Goal: Information Seeking & Learning: Learn about a topic

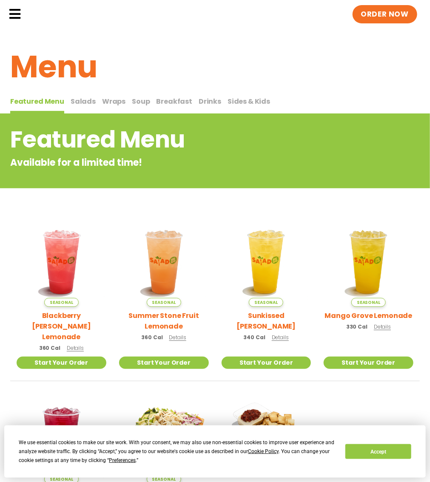
click at [86, 106] on span "Salads" at bounding box center [83, 102] width 25 height 10
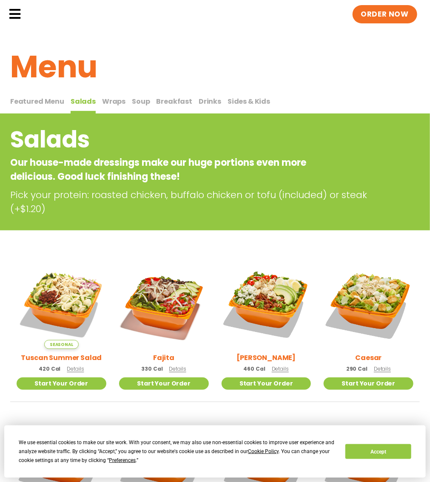
click at [175, 106] on span "Breakfast" at bounding box center [174, 102] width 36 height 10
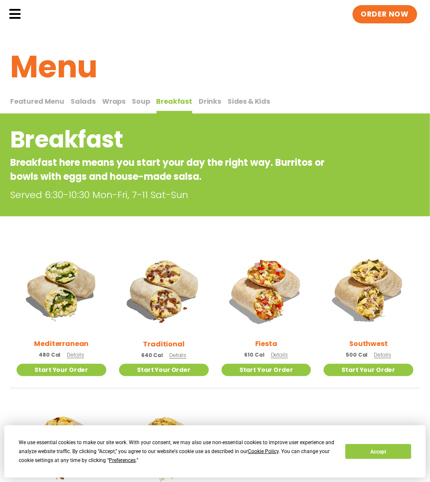
click at [132, 106] on span "Soup" at bounding box center [141, 102] width 18 height 10
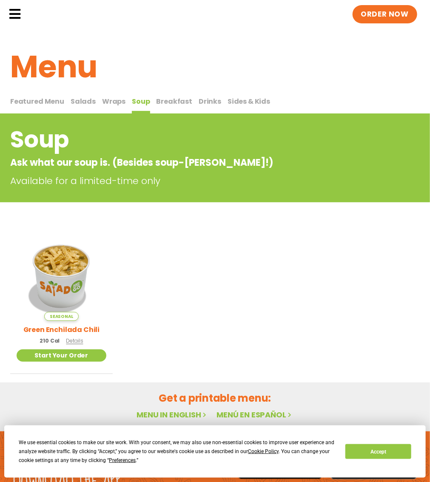
click at [106, 114] on button "Wraps Wraps" at bounding box center [113, 105] width 23 height 18
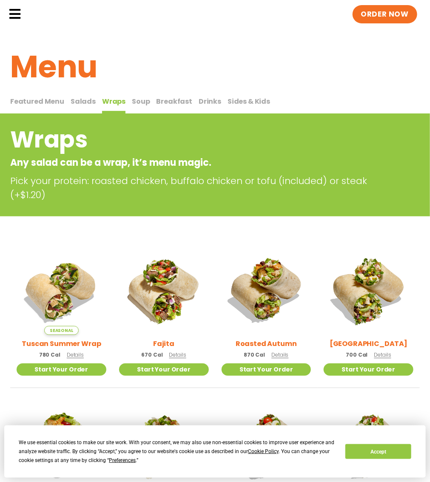
click at [73, 106] on span "Salads" at bounding box center [83, 102] width 25 height 10
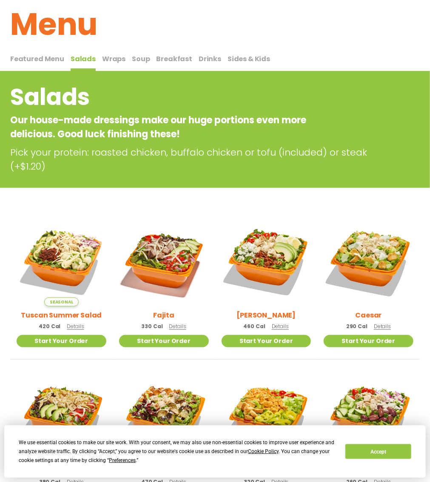
scroll to position [85, 0]
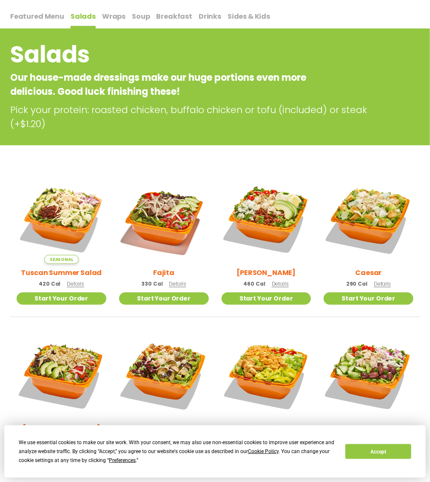
click at [373, 278] on h2 "Caesar" at bounding box center [369, 272] width 26 height 11
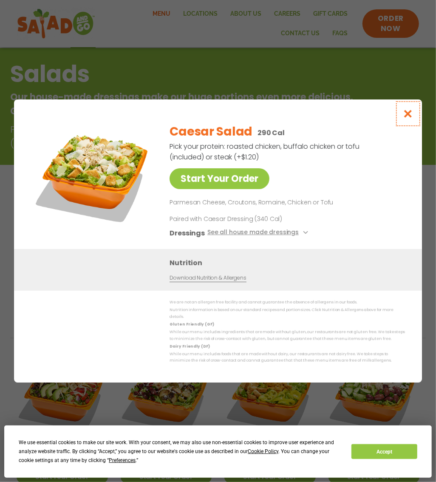
click at [402, 114] on button "Close modal" at bounding box center [409, 114] width 28 height 28
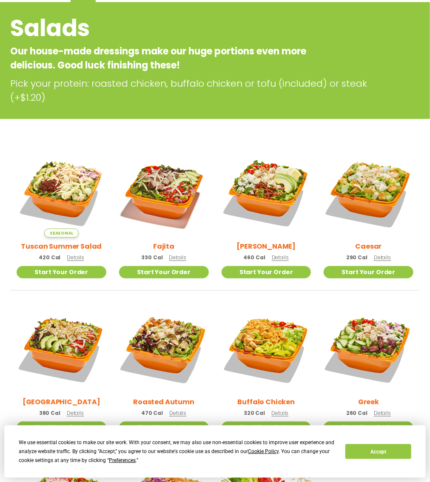
scroll to position [133, 0]
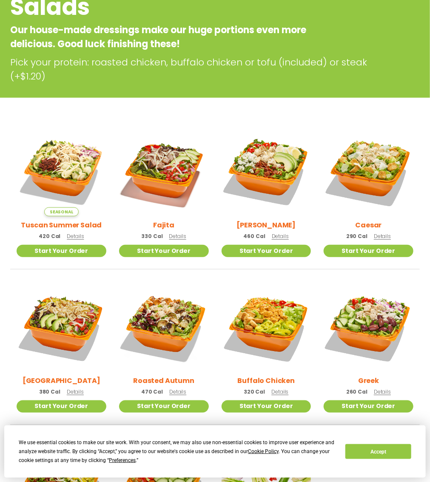
click at [286, 190] on img at bounding box center [267, 172] width 90 height 90
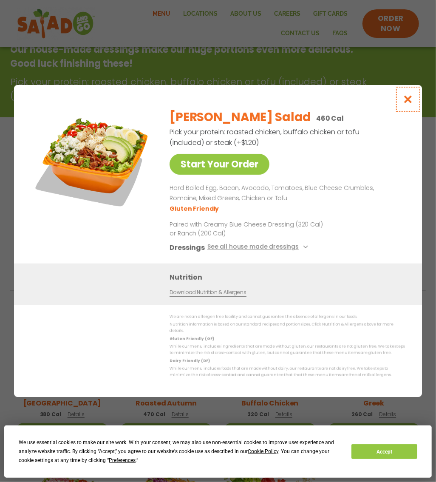
click at [406, 102] on icon "Close modal" at bounding box center [408, 99] width 11 height 9
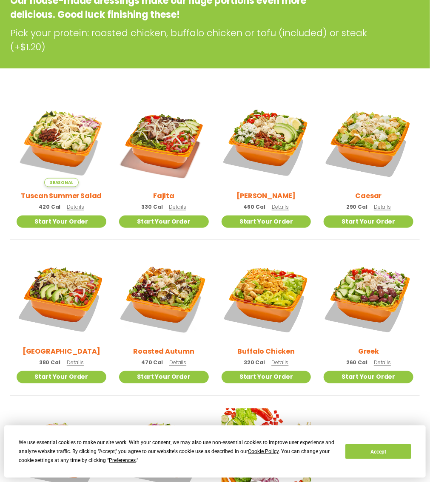
scroll to position [119, 0]
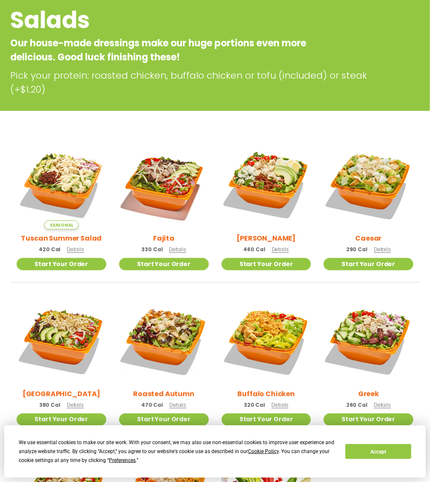
click at [361, 199] on img at bounding box center [369, 185] width 90 height 90
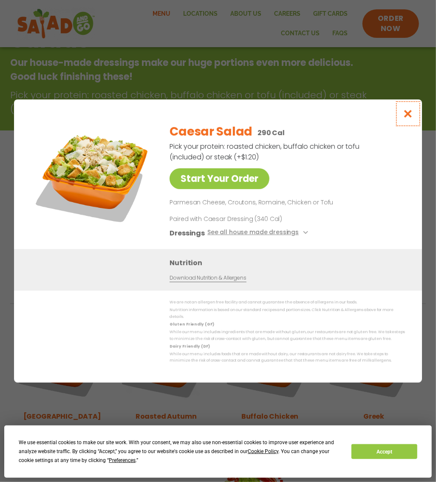
click at [406, 118] on icon "Close modal" at bounding box center [408, 113] width 11 height 9
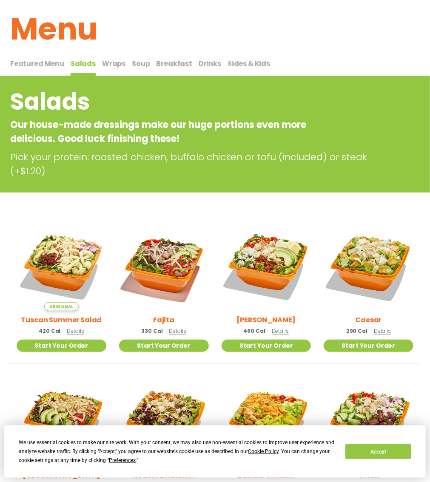
scroll to position [0, 0]
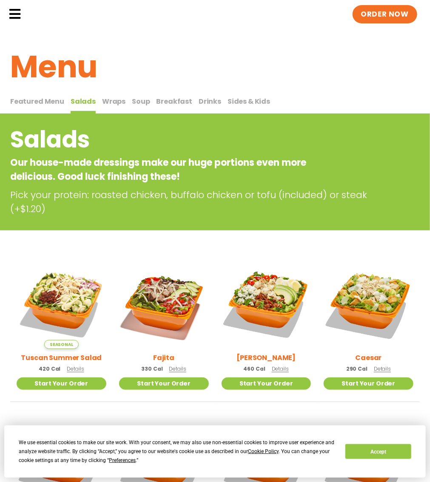
click at [199, 106] on span "Drinks" at bounding box center [210, 102] width 23 height 10
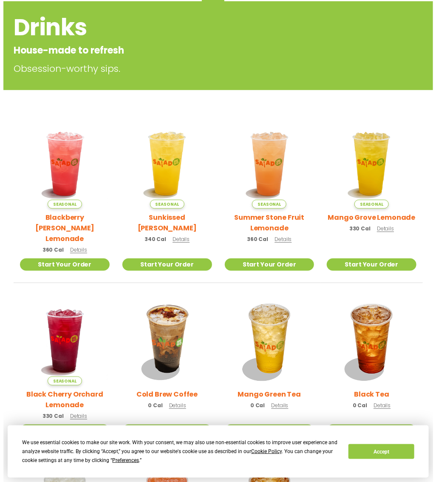
scroll to position [128, 0]
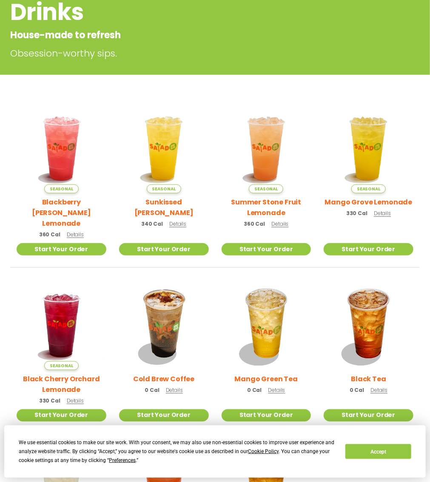
click at [387, 208] on h2 "Mango Grove Lemonade" at bounding box center [369, 202] width 88 height 11
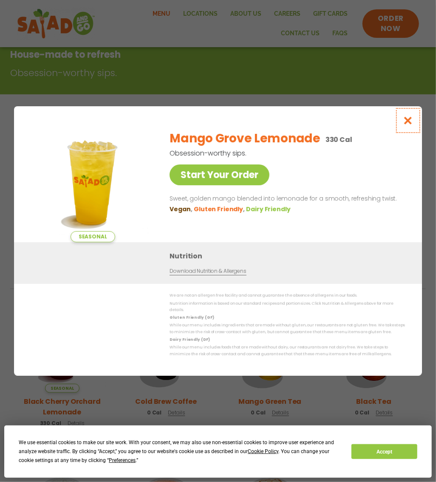
click at [414, 123] on button "Close modal" at bounding box center [409, 120] width 28 height 28
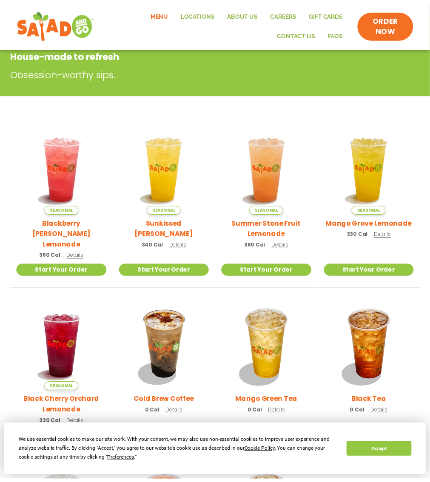
scroll to position [133, 0]
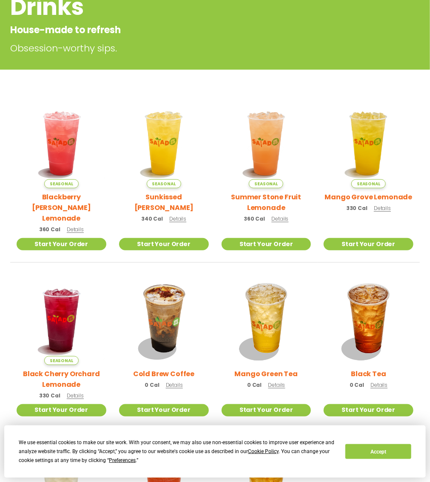
click at [75, 218] on h2 "Blackberry [PERSON_NAME] Lemonade" at bounding box center [62, 208] width 90 height 32
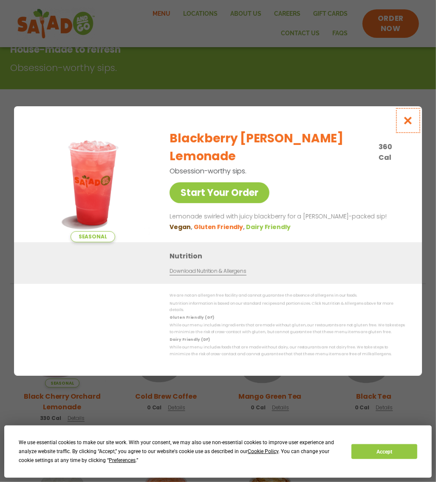
click at [410, 125] on icon "Close modal" at bounding box center [408, 120] width 11 height 9
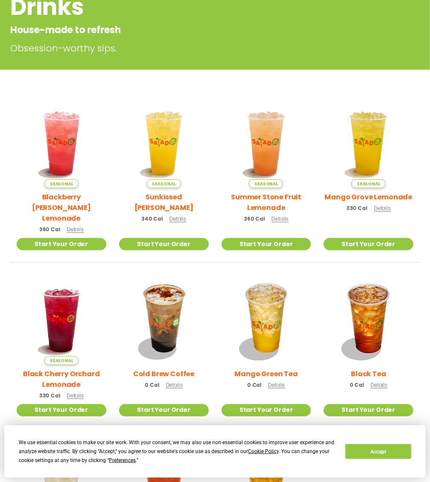
click at [400, 182] on img at bounding box center [369, 144] width 90 height 90
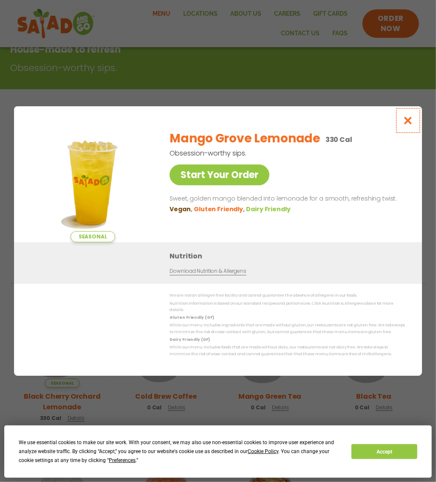
click at [412, 123] on icon "Close modal" at bounding box center [408, 120] width 11 height 9
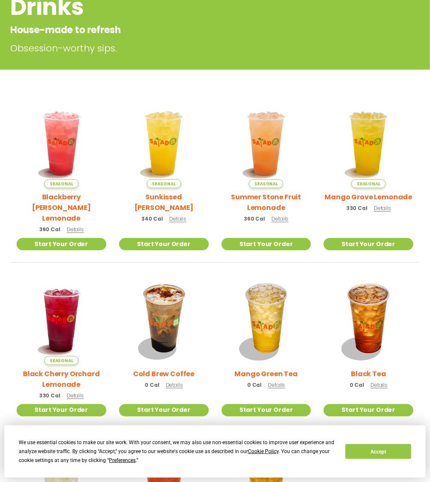
click at [286, 213] on h2 "Summer Stone Fruit Lemonade" at bounding box center [267, 202] width 90 height 21
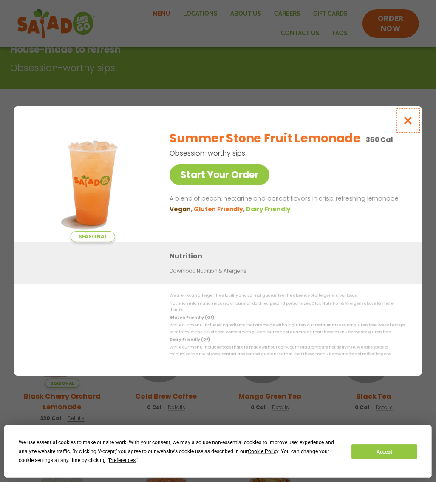
click at [410, 120] on icon "Close modal" at bounding box center [408, 120] width 11 height 9
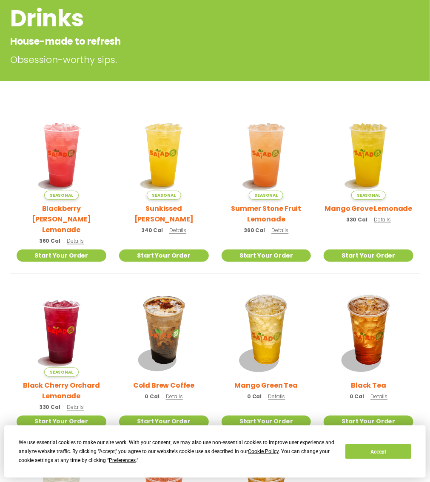
scroll to position [100, 0]
